Goal: Transaction & Acquisition: Purchase product/service

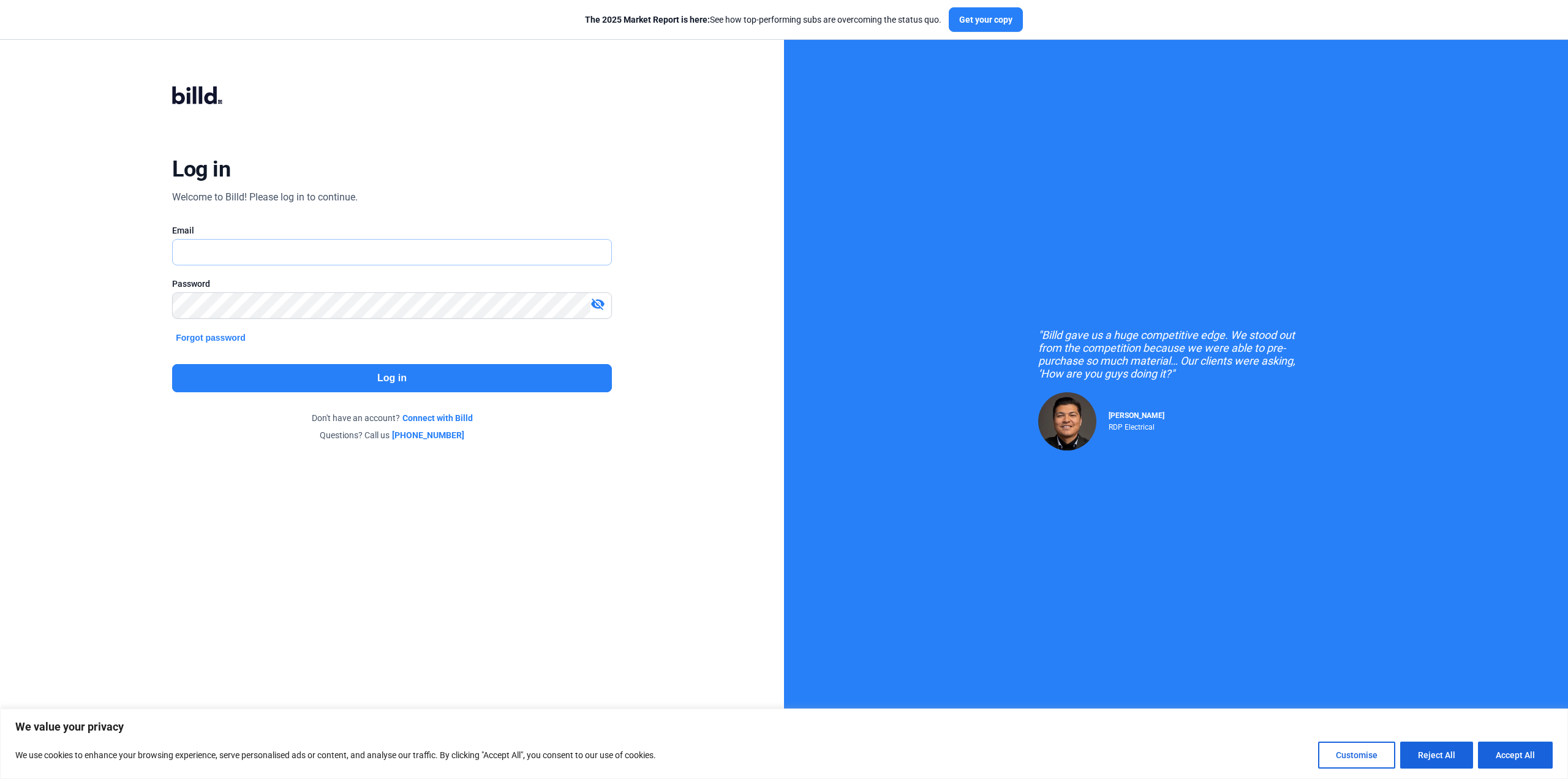
type input "[PERSON_NAME][EMAIL_ADDRESS][DOMAIN_NAME]"
click at [425, 383] on button "Log in" at bounding box center [392, 378] width 439 height 28
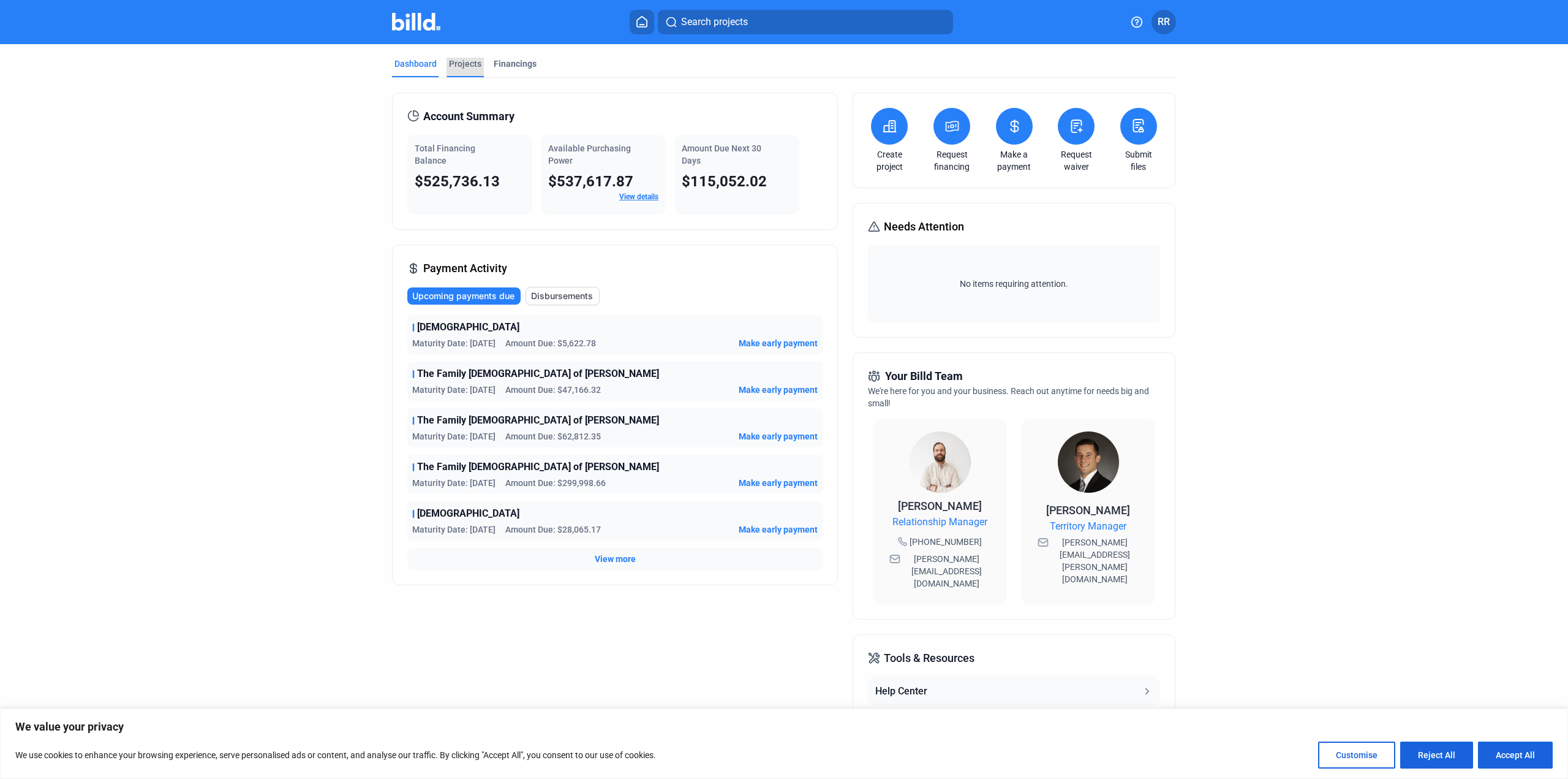
click at [462, 66] on div "Projects" at bounding box center [465, 64] width 32 height 12
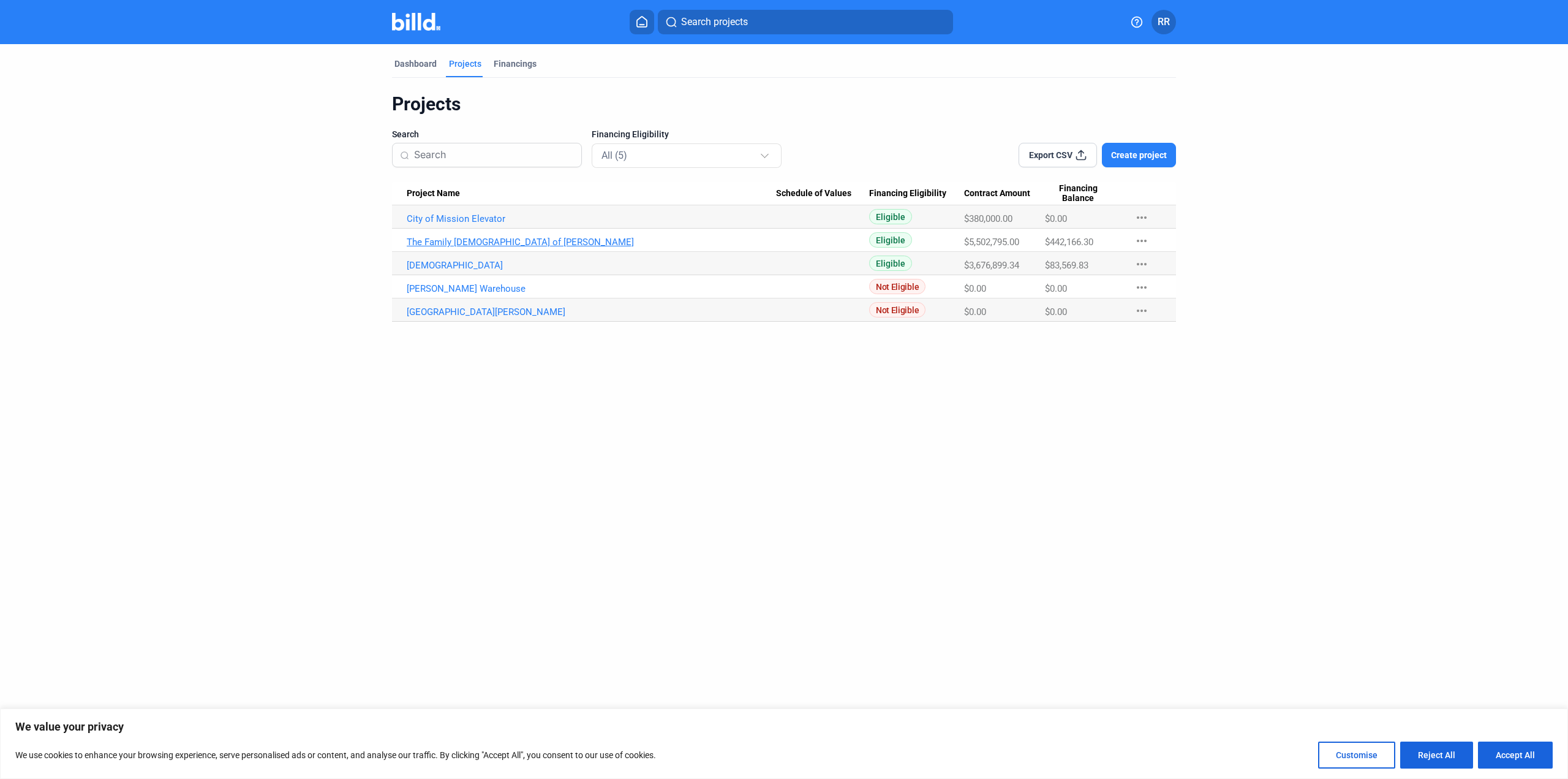
click at [470, 225] on link "The Family [DEMOGRAPHIC_DATA] of [PERSON_NAME]" at bounding box center [591, 218] width 370 height 11
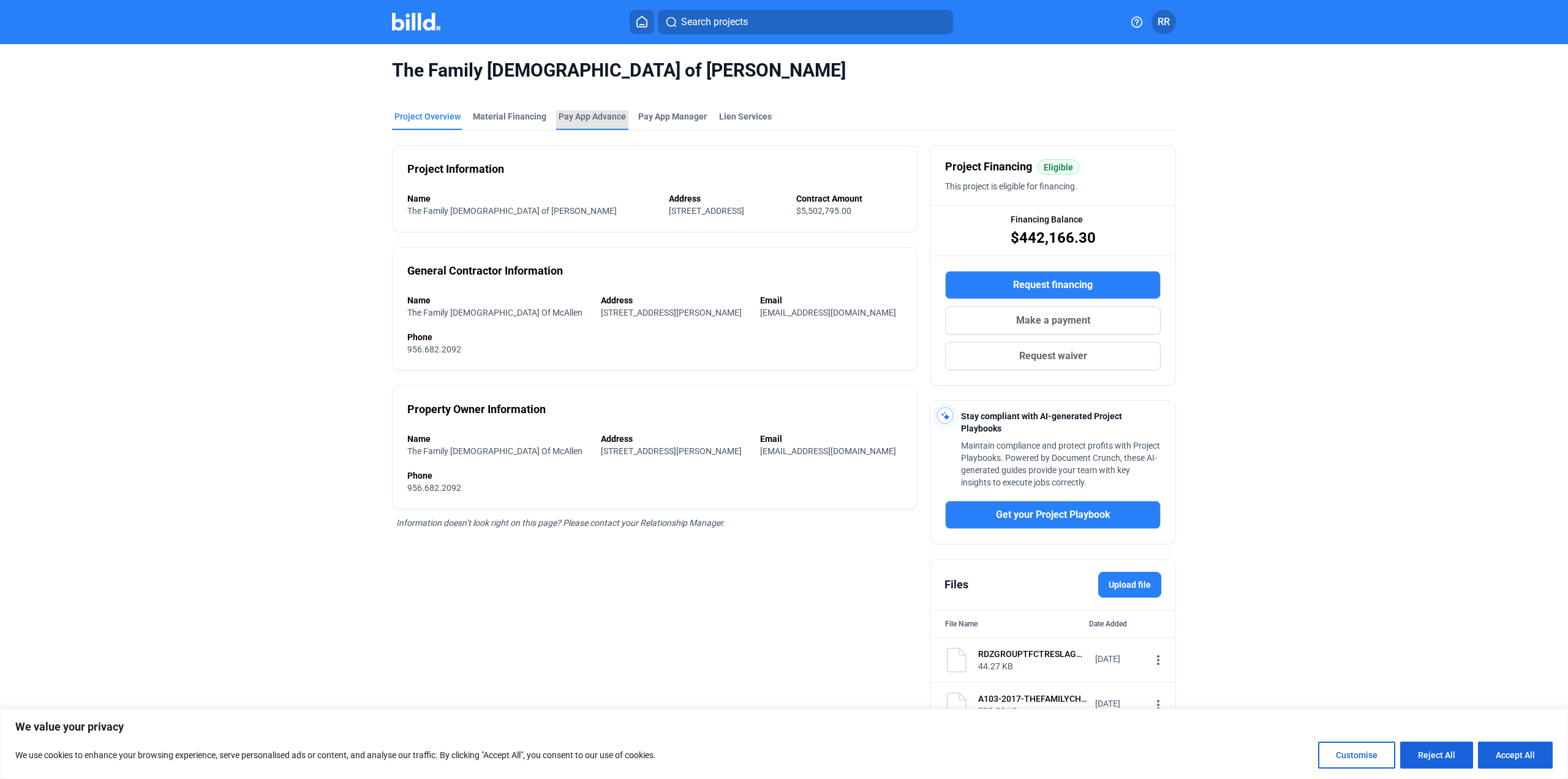
click at [570, 120] on div "Pay App Advance" at bounding box center [593, 116] width 68 height 12
